Goal: Information Seeking & Learning: Learn about a topic

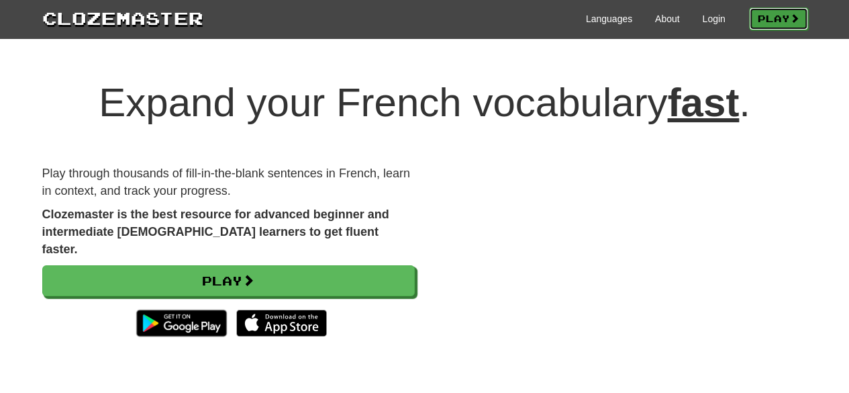
click at [760, 19] on link "Play" at bounding box center [778, 18] width 59 height 23
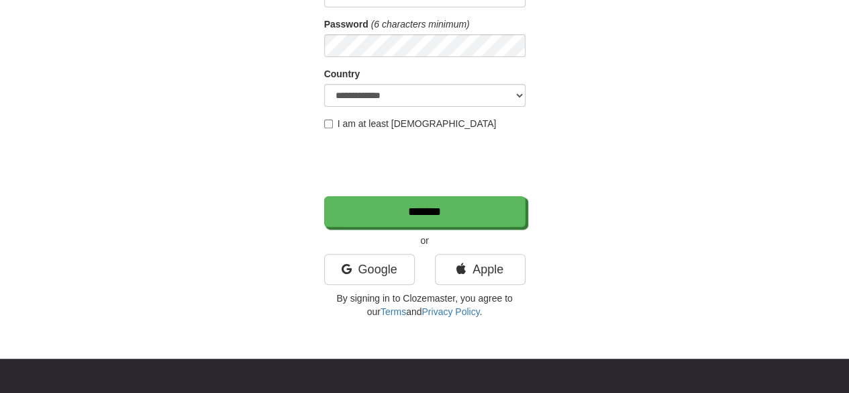
scroll to position [195, 0]
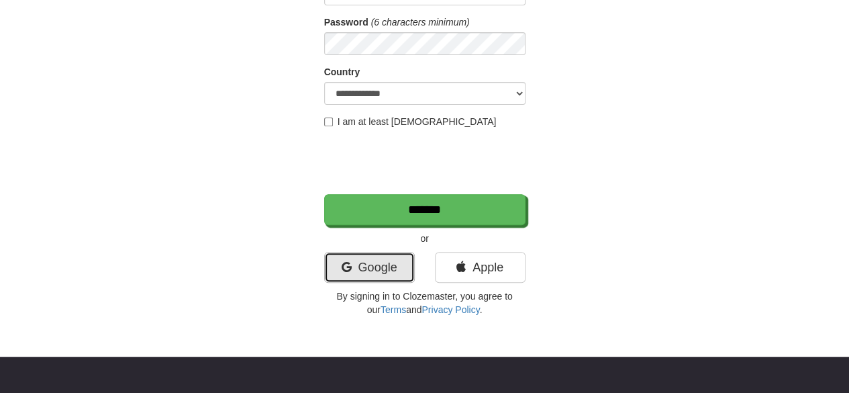
click at [387, 268] on link "Google" at bounding box center [369, 267] width 91 height 31
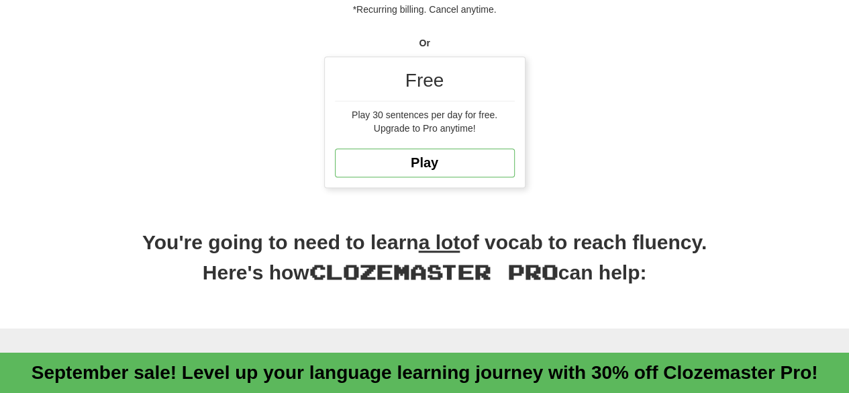
scroll to position [424, 0]
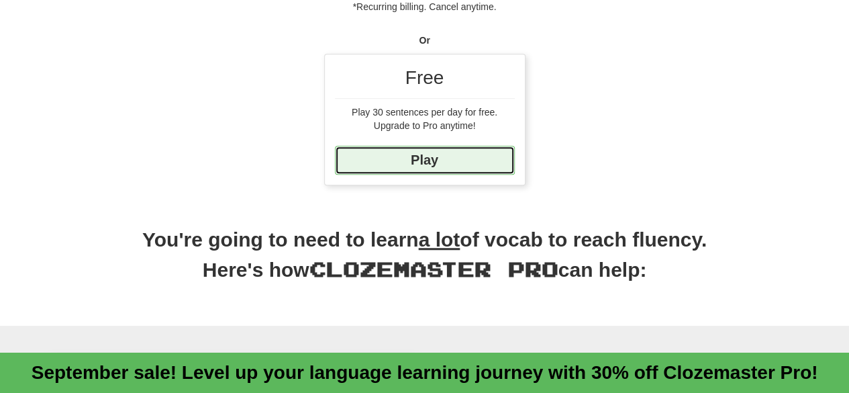
click at [439, 150] on link "Play" at bounding box center [425, 160] width 180 height 29
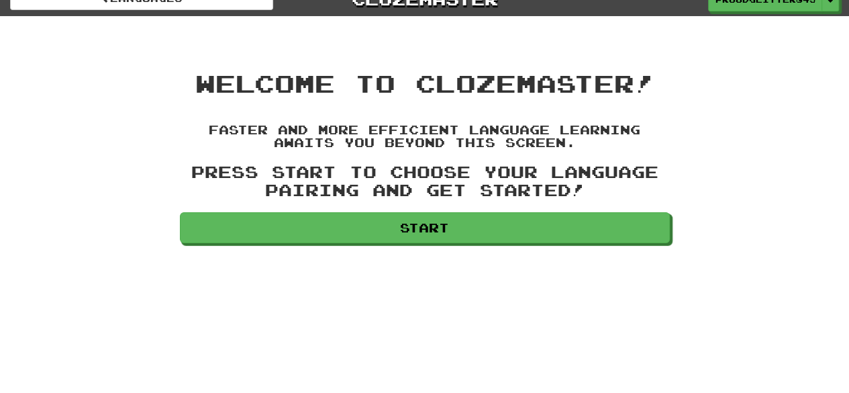
scroll to position [20, 0]
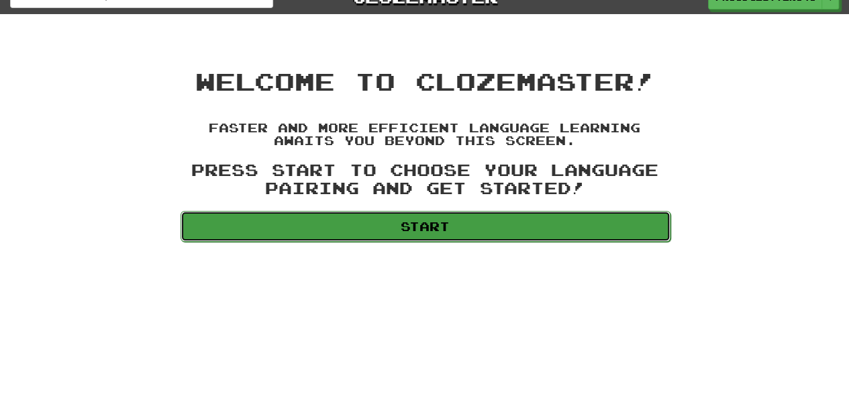
click at [432, 228] on link "Start" at bounding box center [426, 226] width 490 height 31
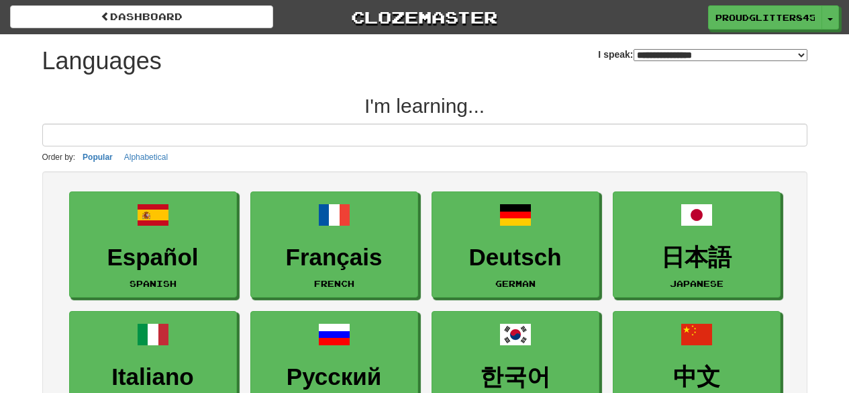
select select "*******"
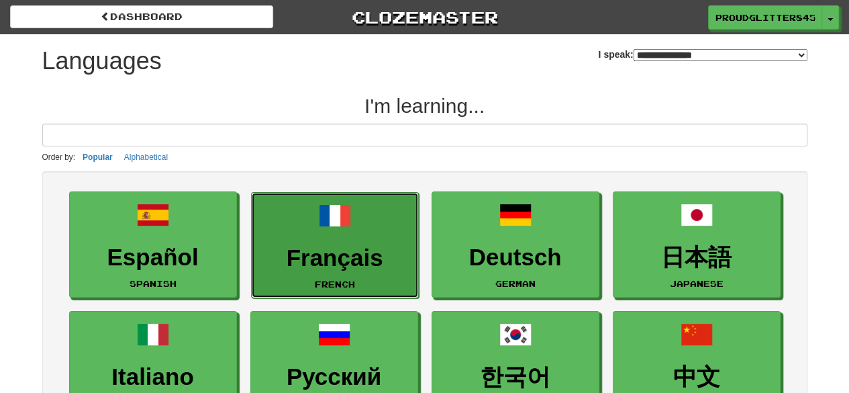
click at [359, 234] on link "Français French" at bounding box center [335, 245] width 168 height 107
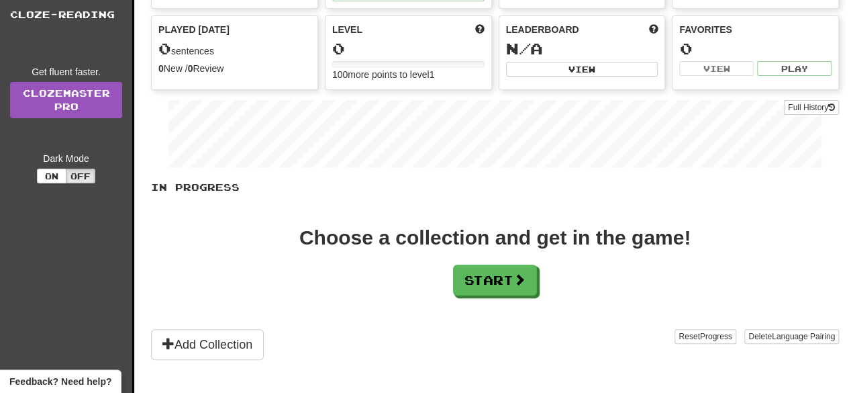
scroll to position [142, 0]
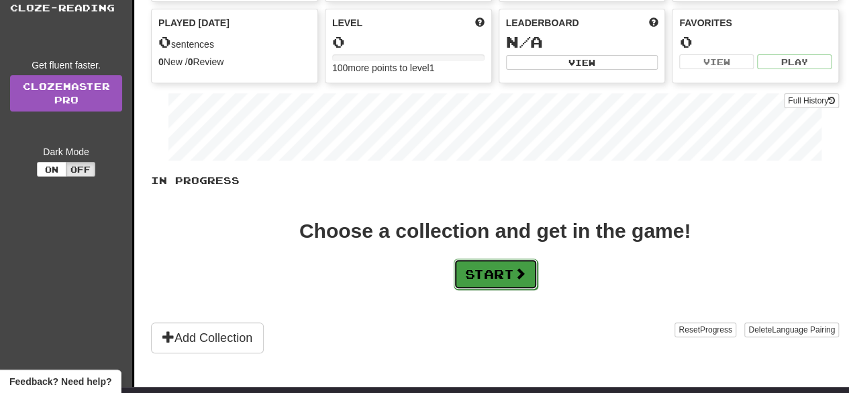
click at [491, 269] on button "Start" at bounding box center [496, 274] width 84 height 31
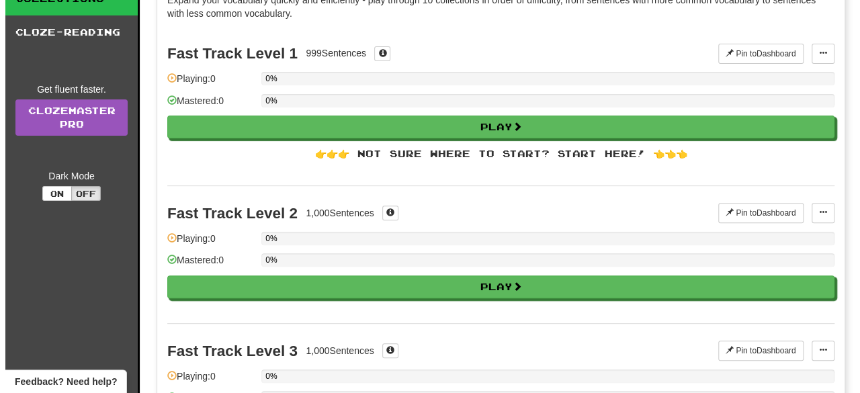
scroll to position [116, 0]
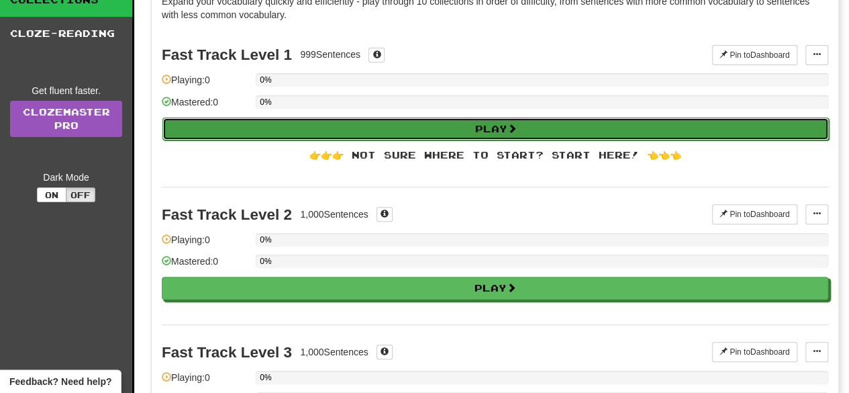
click at [482, 128] on button "Play" at bounding box center [496, 129] width 667 height 23
select select "**"
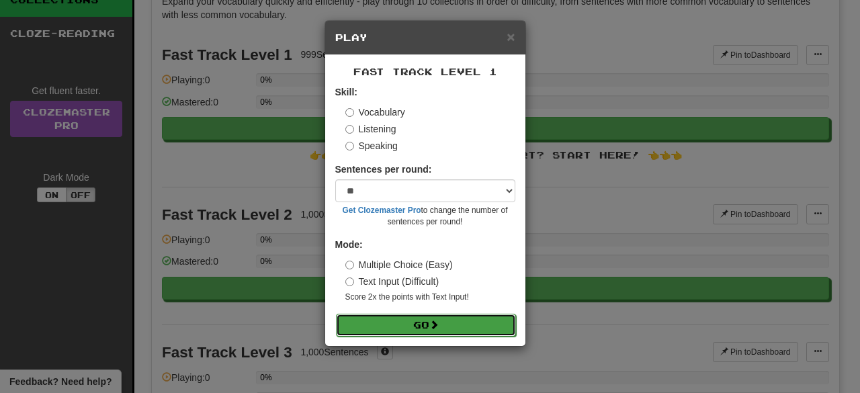
click at [428, 324] on button "Go" at bounding box center [426, 325] width 180 height 23
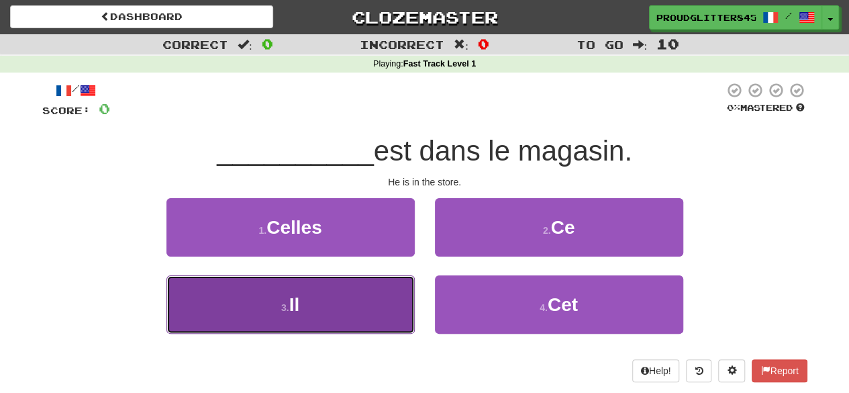
click at [364, 292] on button "3 . Il" at bounding box center [291, 304] width 248 height 58
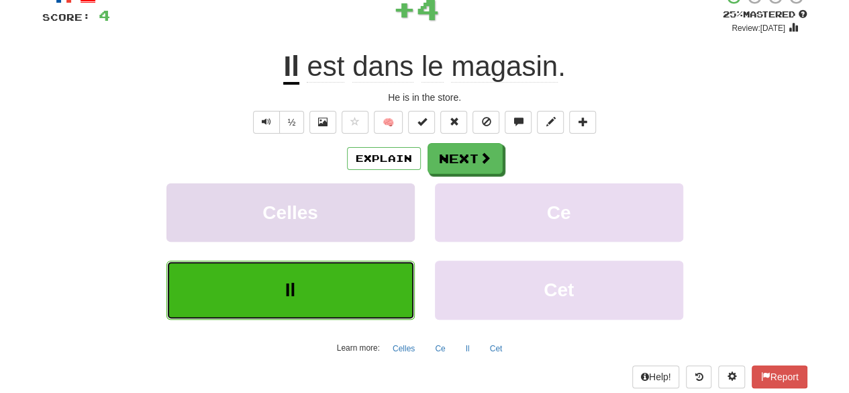
scroll to position [94, 0]
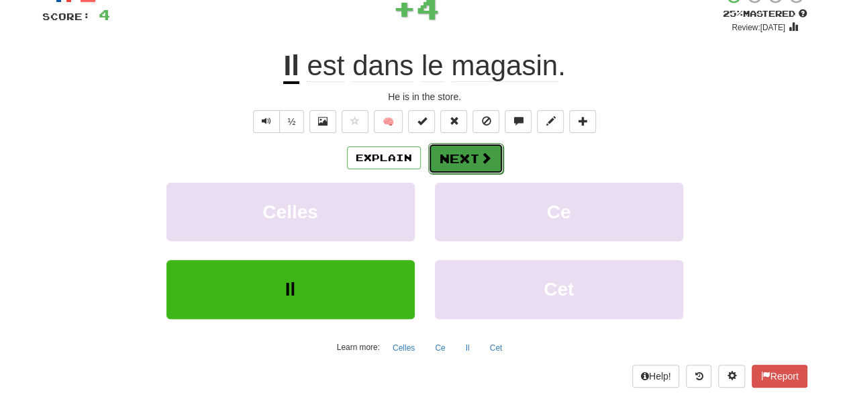
click at [465, 153] on button "Next" at bounding box center [465, 158] width 75 height 31
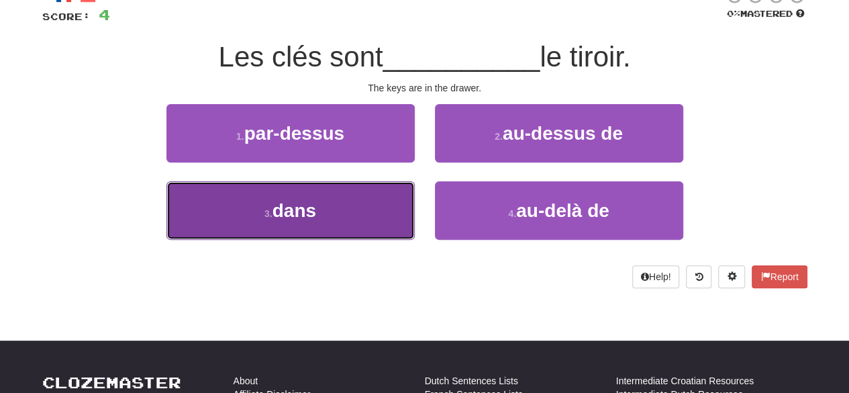
click at [361, 217] on button "3 . dans" at bounding box center [291, 210] width 248 height 58
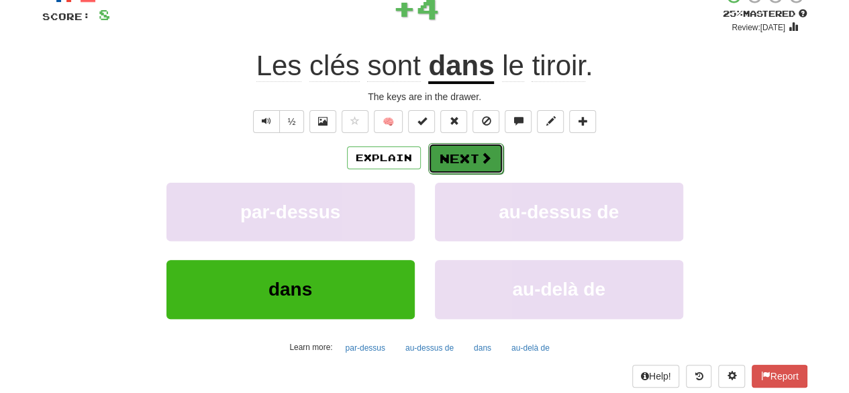
click at [474, 155] on button "Next" at bounding box center [465, 158] width 75 height 31
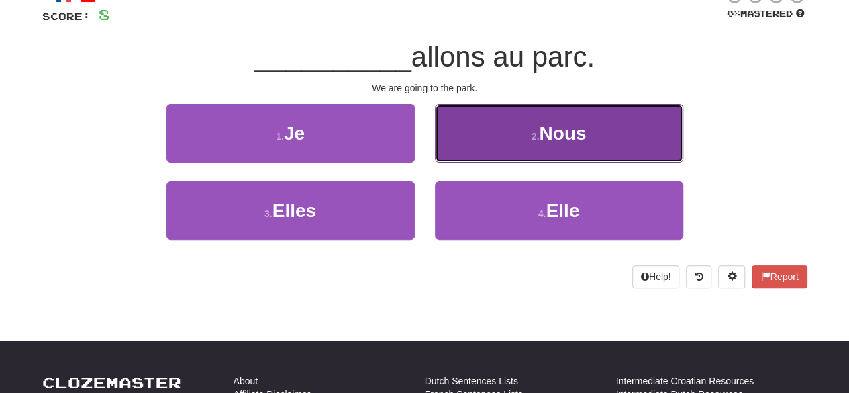
click at [496, 140] on button "2 . Nous" at bounding box center [559, 133] width 248 height 58
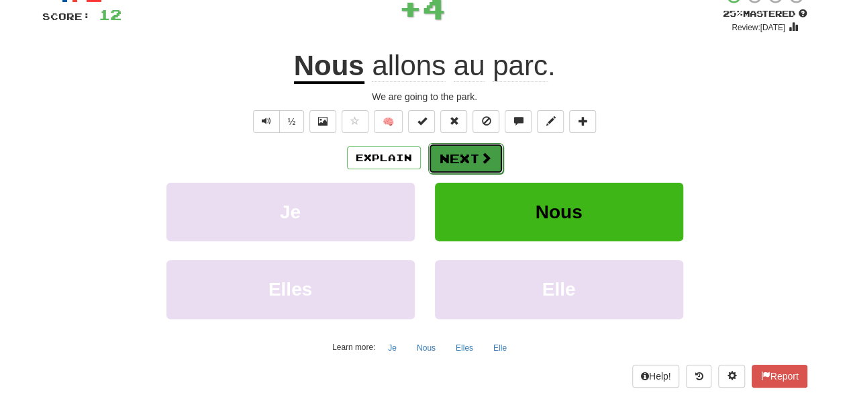
click at [470, 157] on button "Next" at bounding box center [465, 158] width 75 height 31
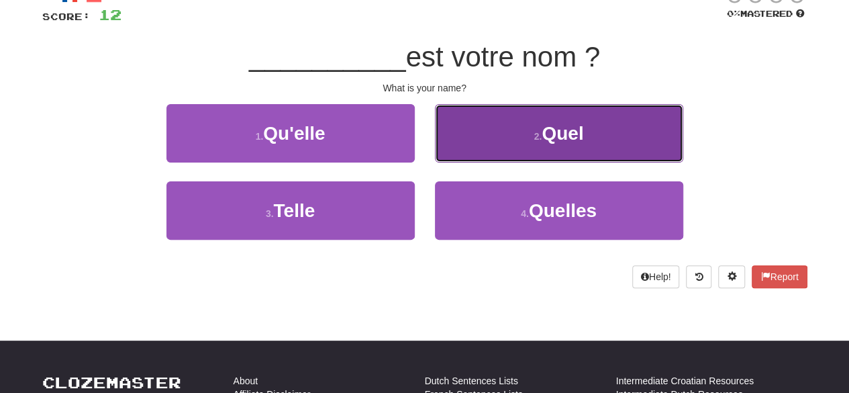
click at [567, 139] on span "Quel" at bounding box center [563, 133] width 42 height 21
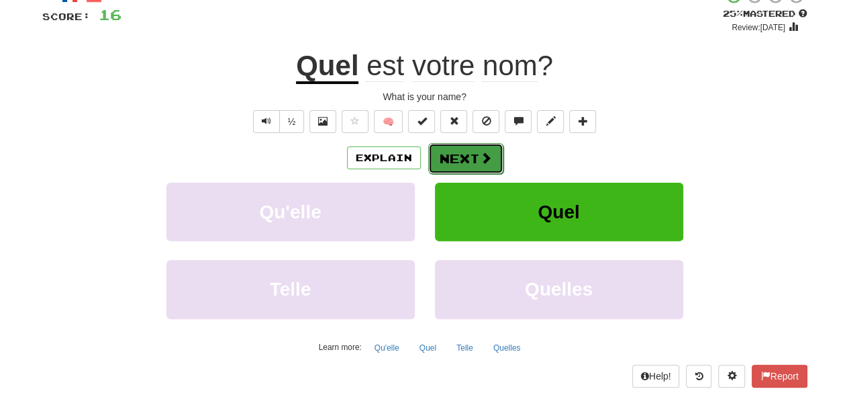
click at [471, 158] on button "Next" at bounding box center [465, 158] width 75 height 31
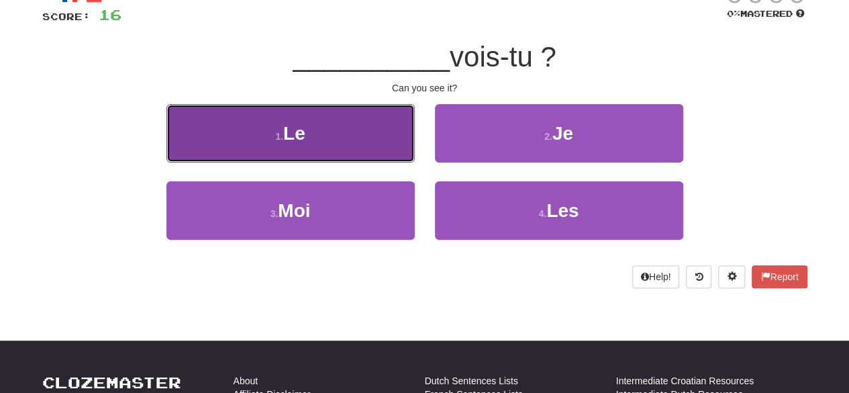
click at [386, 139] on button "1 . Le" at bounding box center [291, 133] width 248 height 58
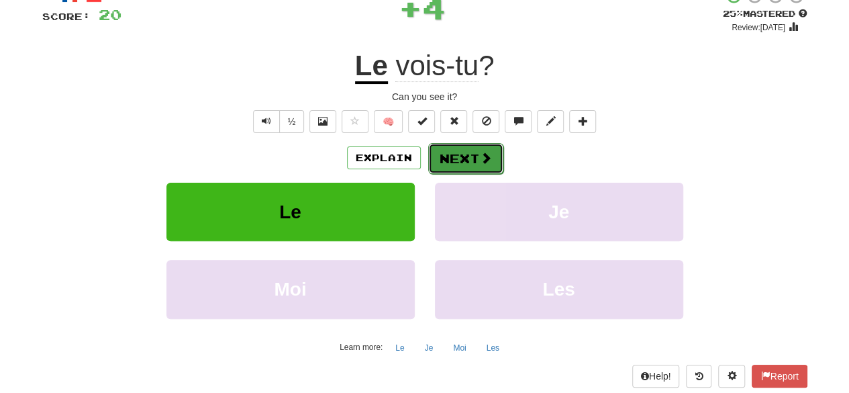
click at [470, 152] on button "Next" at bounding box center [465, 158] width 75 height 31
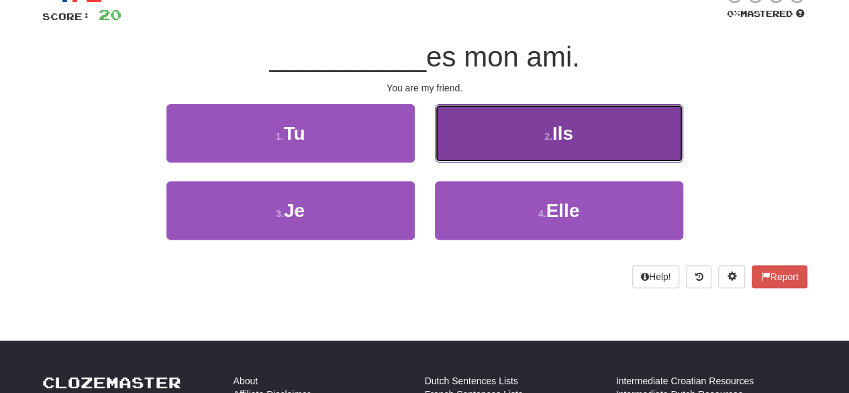
click at [463, 152] on button "2 . Ils" at bounding box center [559, 133] width 248 height 58
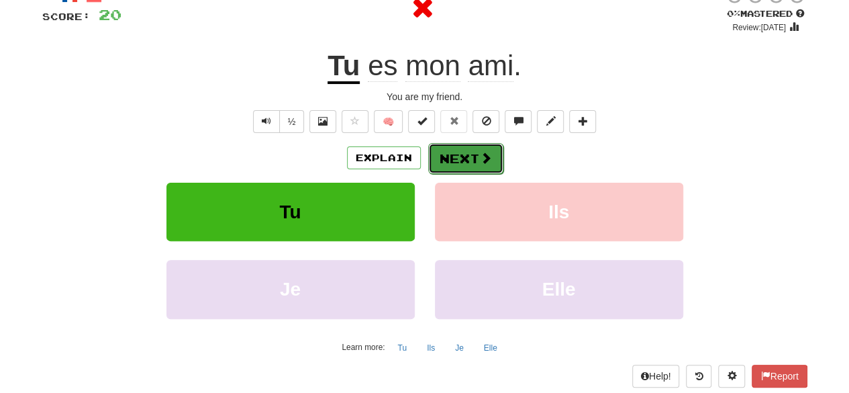
click at [482, 159] on span at bounding box center [486, 158] width 12 height 12
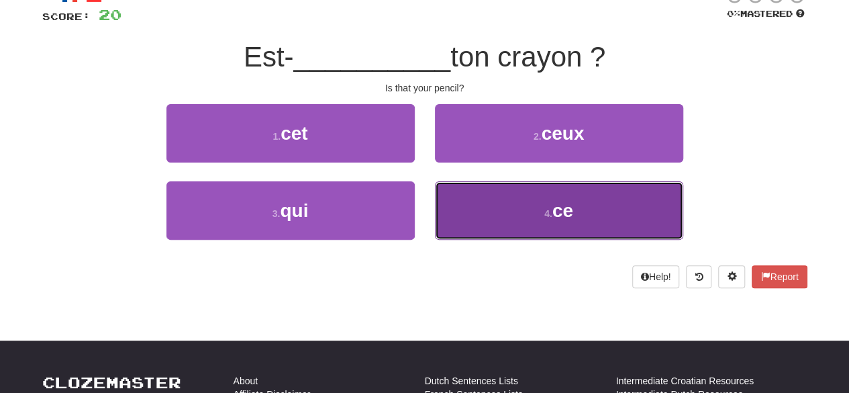
click at [519, 201] on button "4 . ce" at bounding box center [559, 210] width 248 height 58
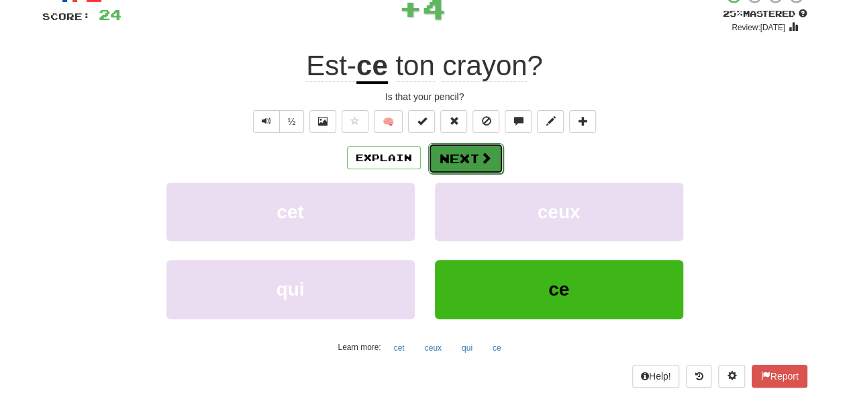
click at [470, 156] on button "Next" at bounding box center [465, 158] width 75 height 31
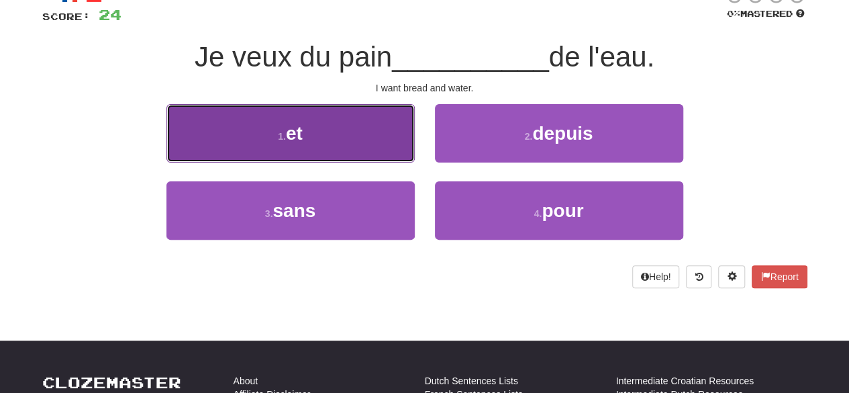
click at [366, 142] on button "1 . et" at bounding box center [291, 133] width 248 height 58
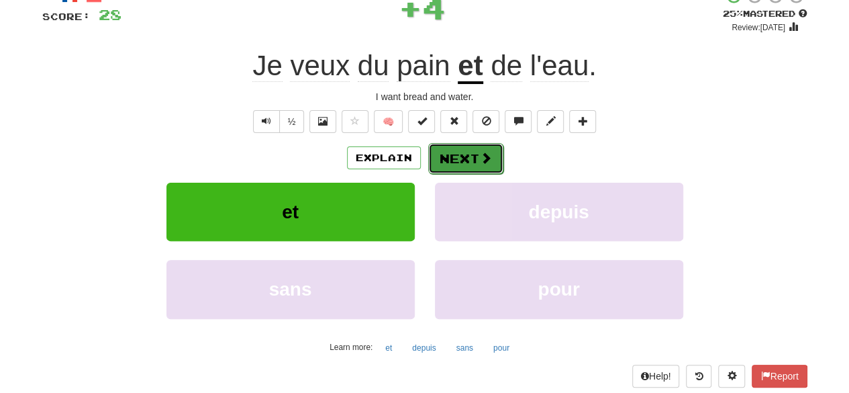
click at [490, 155] on button "Next" at bounding box center [465, 158] width 75 height 31
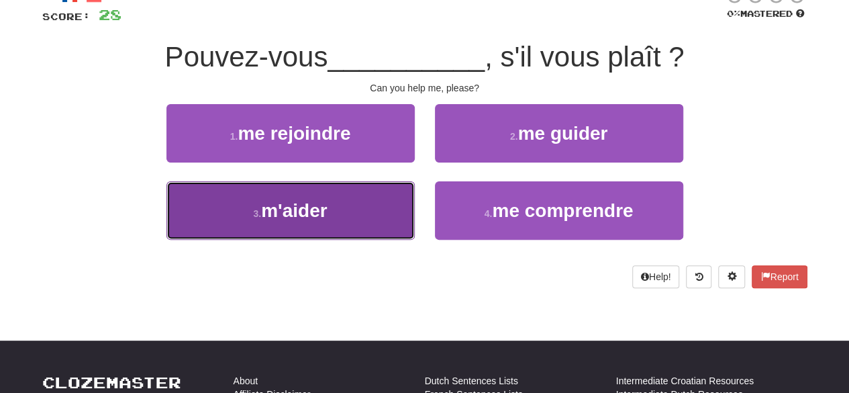
click at [369, 208] on button "3 . m'aider" at bounding box center [291, 210] width 248 height 58
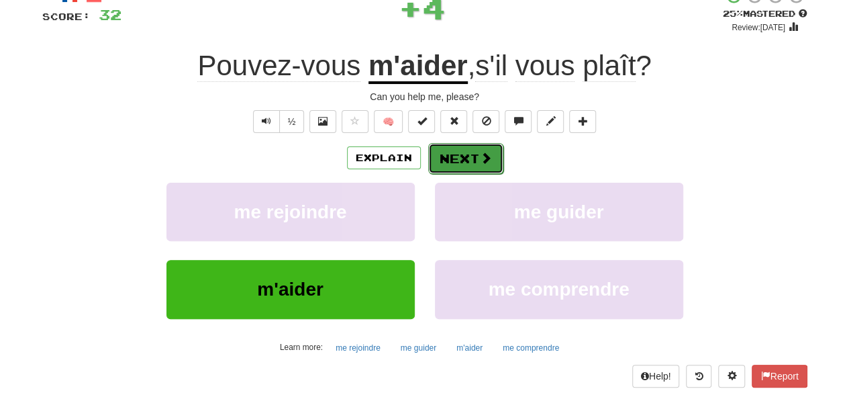
click at [465, 164] on button "Next" at bounding box center [465, 158] width 75 height 31
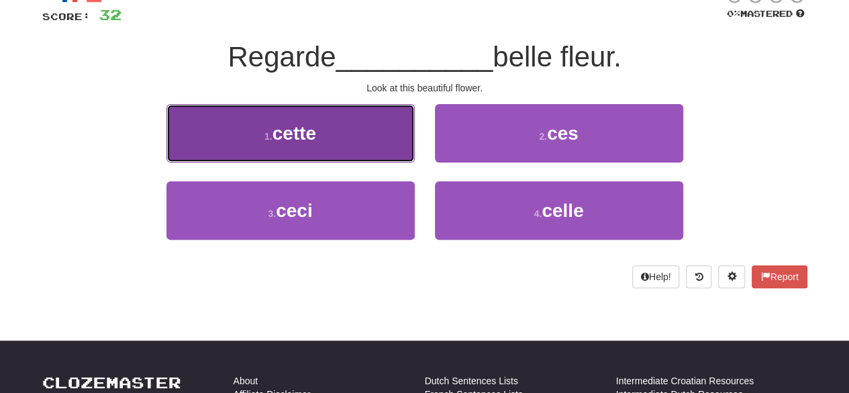
click at [364, 138] on button "1 . cette" at bounding box center [291, 133] width 248 height 58
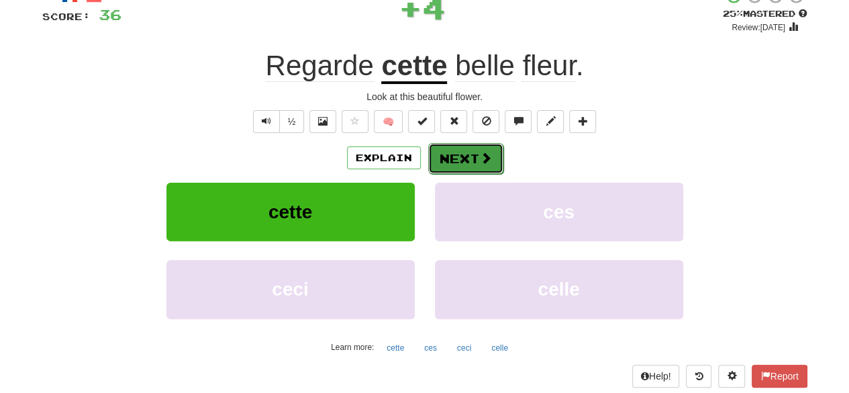
click at [469, 152] on button "Next" at bounding box center [465, 158] width 75 height 31
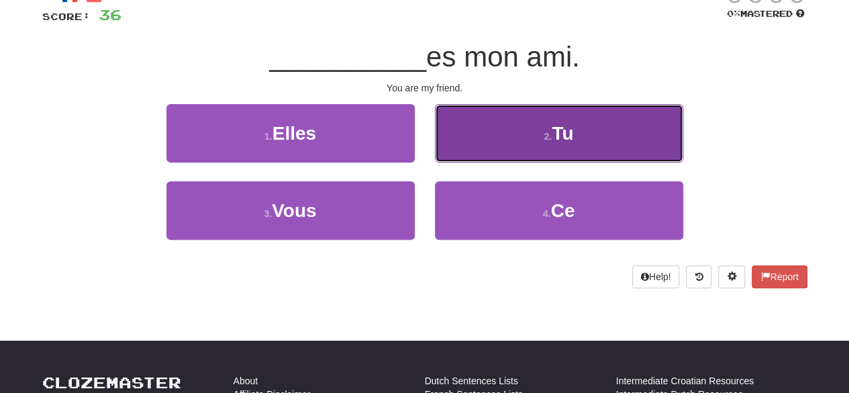
click at [470, 130] on button "2 . Tu" at bounding box center [559, 133] width 248 height 58
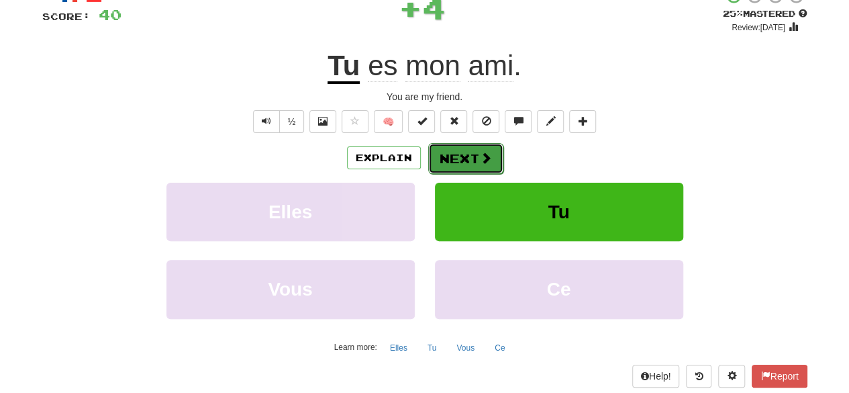
click at [433, 163] on button "Next" at bounding box center [465, 158] width 75 height 31
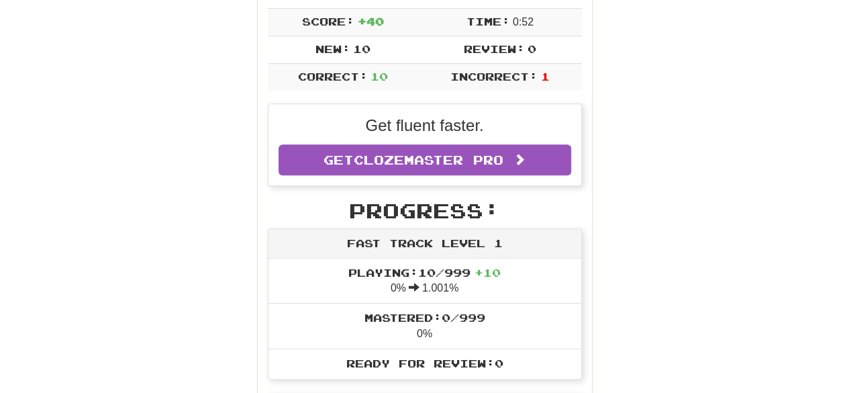
scroll to position [254, 0]
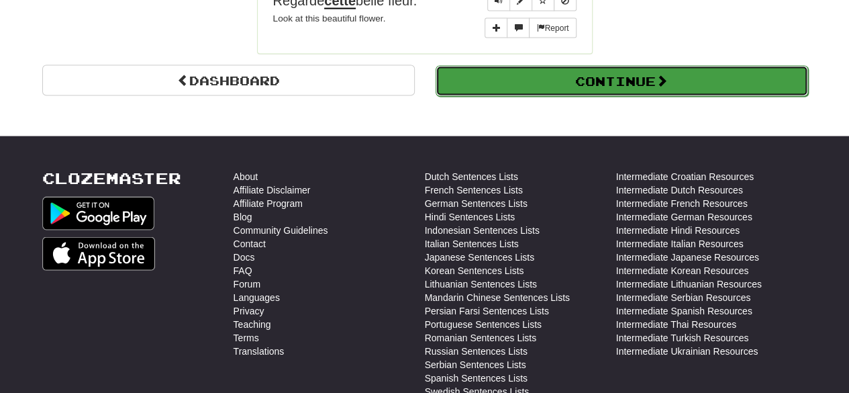
click at [634, 66] on button "Continue" at bounding box center [622, 81] width 373 height 31
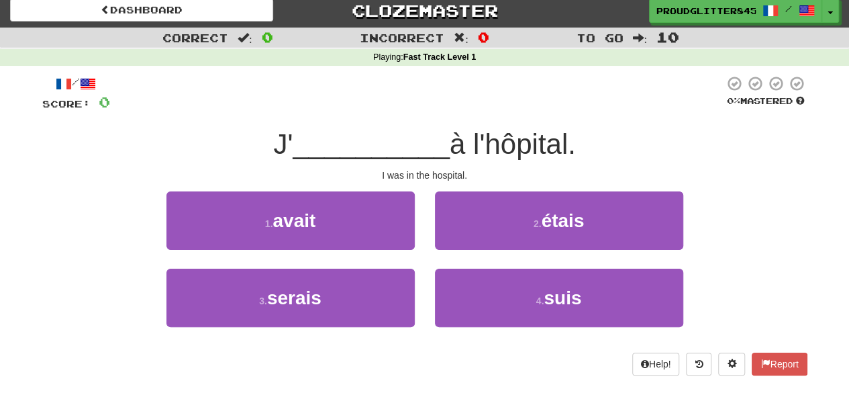
scroll to position [0, 0]
